Goal: Task Accomplishment & Management: Use online tool/utility

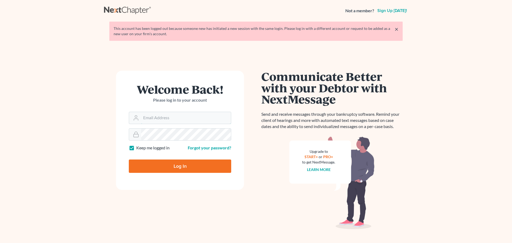
type input "[EMAIL_ADDRESS][DOMAIN_NAME]"
click at [170, 167] on input "Log In" at bounding box center [180, 165] width 102 height 13
type input "Thinking..."
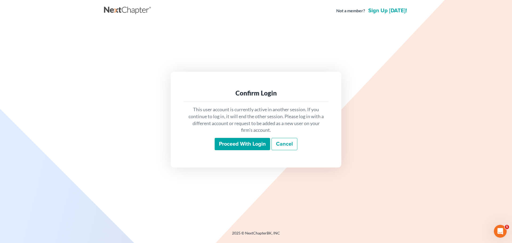
click at [241, 146] on input "Proceed with login" at bounding box center [242, 144] width 55 height 12
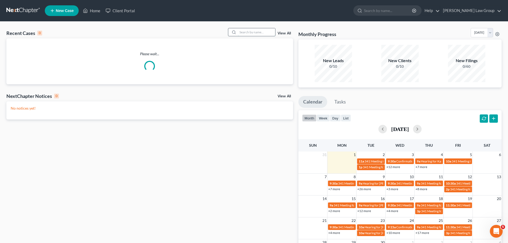
click at [251, 34] on input "search" at bounding box center [256, 32] width 37 height 8
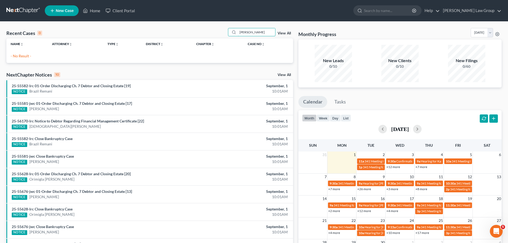
type input "[PERSON_NAME]"
click at [286, 34] on link "View All" at bounding box center [283, 33] width 13 height 4
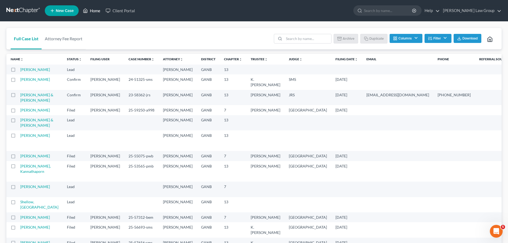
click at [98, 11] on link "Home" at bounding box center [91, 11] width 23 height 10
